Goal: Task Accomplishment & Management: Manage account settings

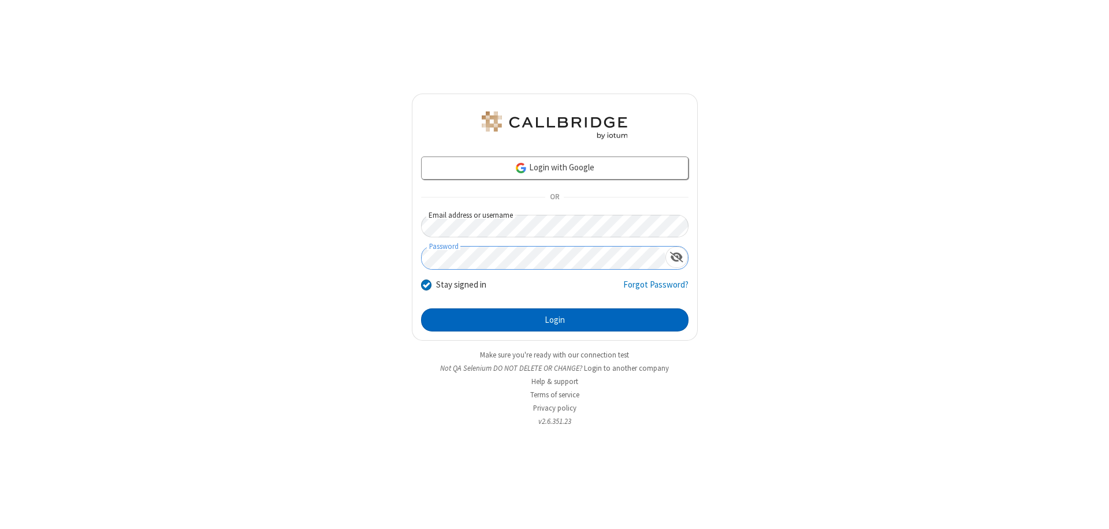
click at [555, 320] on button "Login" at bounding box center [555, 320] width 268 height 23
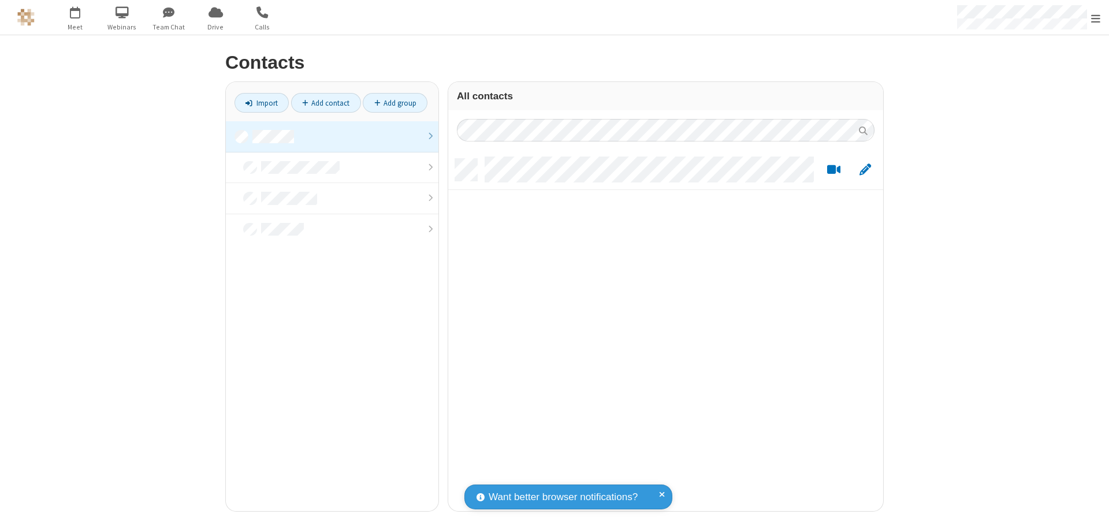
scroll to position [352, 426]
click at [332, 136] on link at bounding box center [332, 136] width 213 height 31
click at [326, 103] on link "Add contact" at bounding box center [326, 103] width 70 height 20
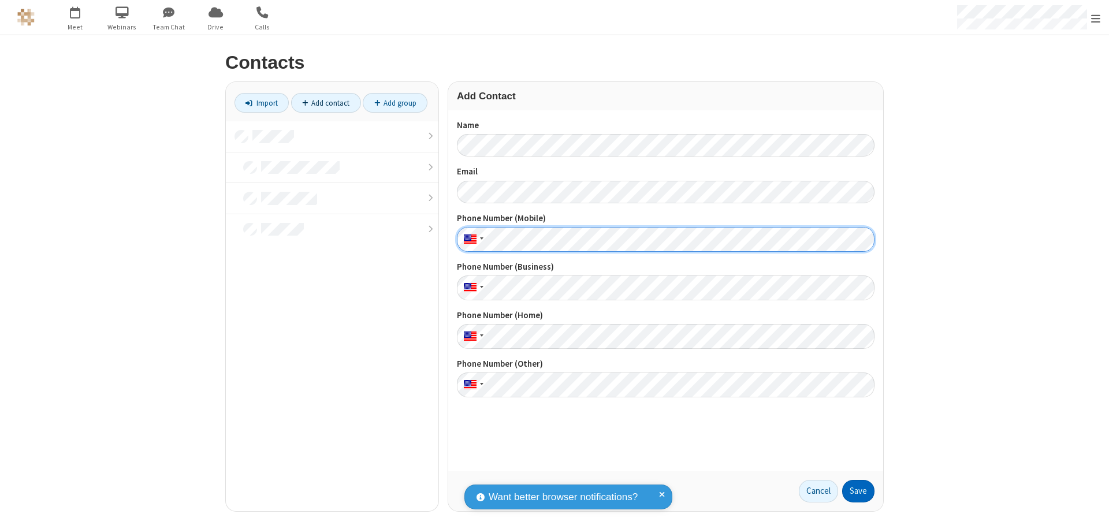
click at [859, 491] on button "Save" at bounding box center [858, 491] width 32 height 23
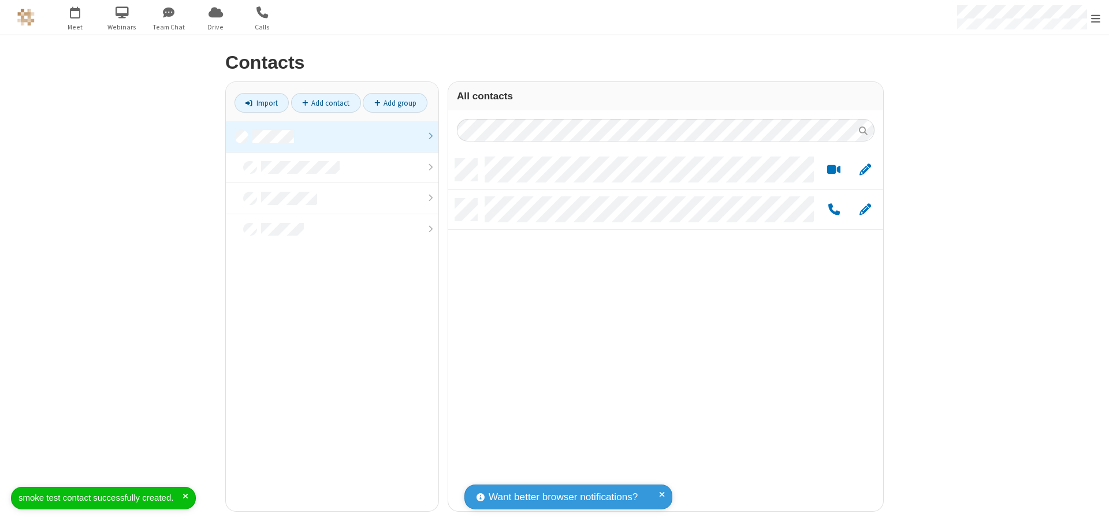
scroll to position [352, 426]
click at [326, 103] on link "Add contact" at bounding box center [326, 103] width 70 height 20
